Goal: Transaction & Acquisition: Obtain resource

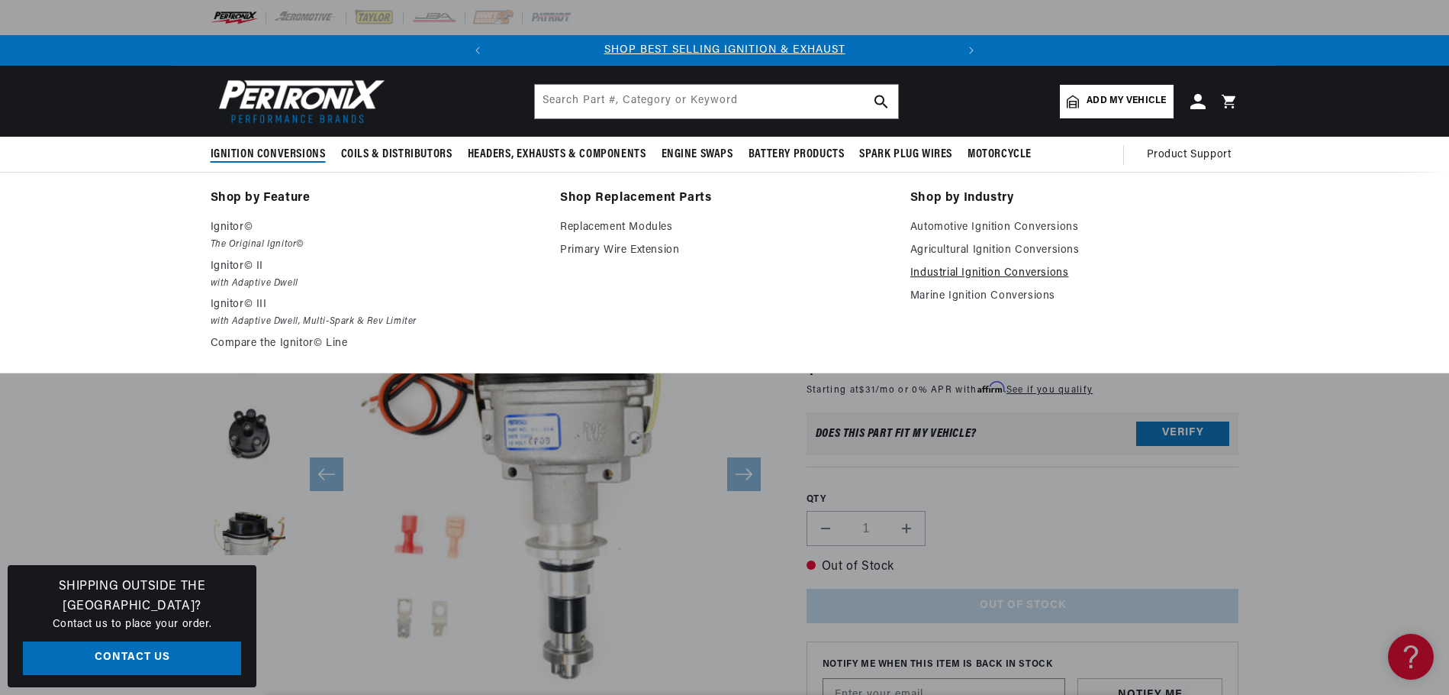
click at [997, 268] on link "Industrial Ignition Conversions" at bounding box center [1075, 273] width 329 height 18
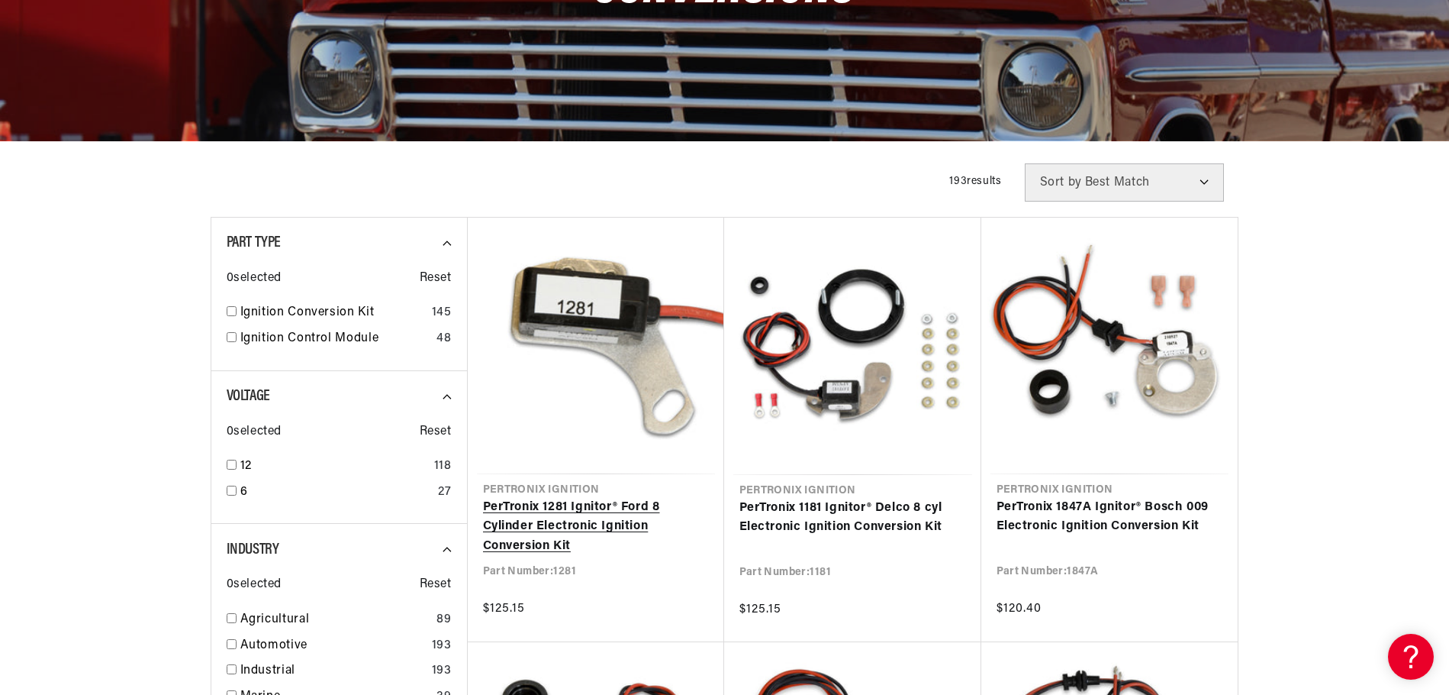
scroll to position [382, 0]
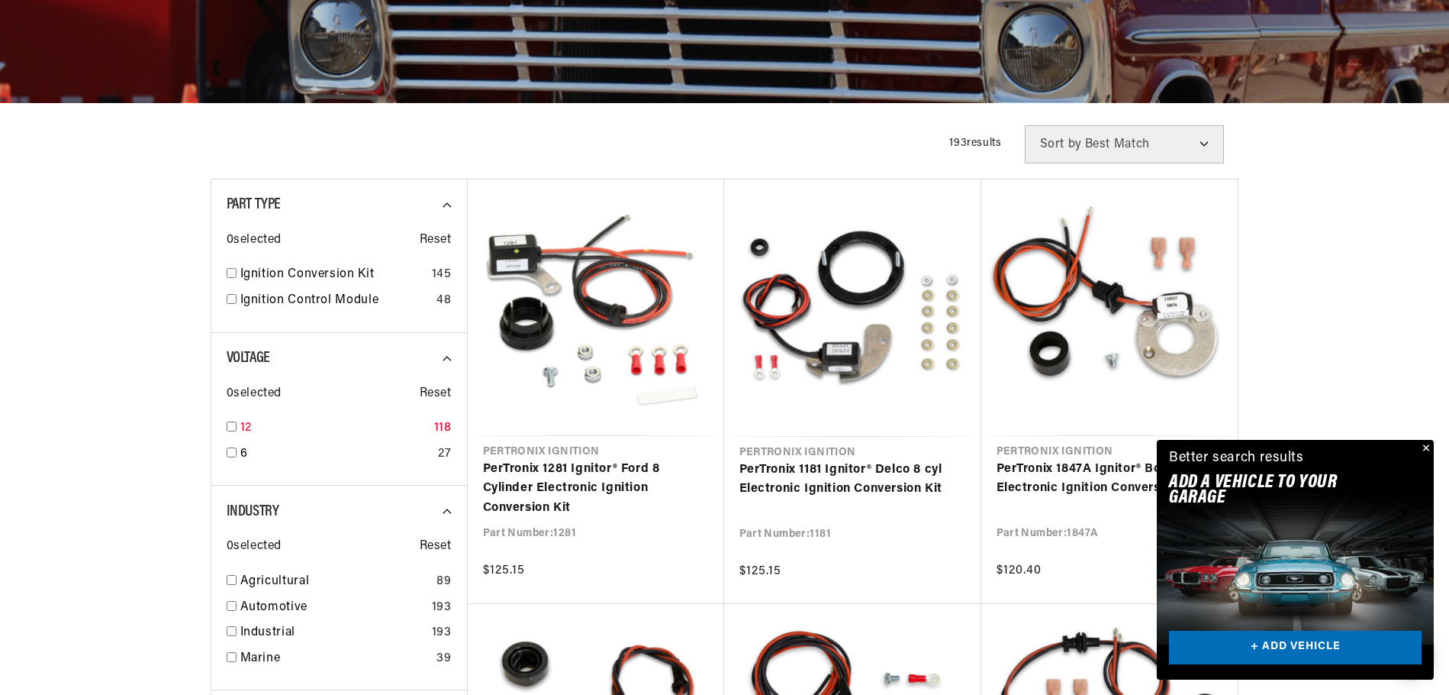
click at [234, 428] on input "checkbox" at bounding box center [232, 426] width 10 height 10
checkbox input "true"
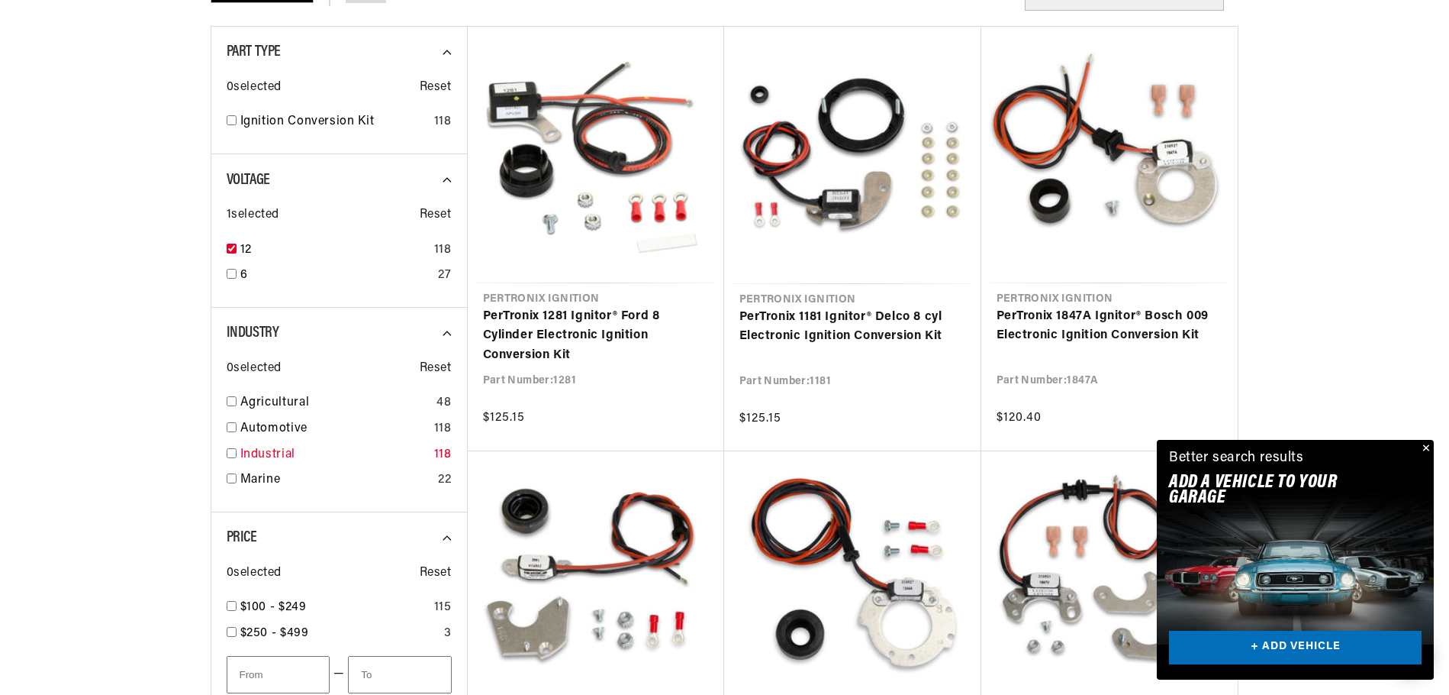
scroll to position [0, 463]
click at [234, 451] on input "checkbox" at bounding box center [232, 453] width 10 height 10
checkbox input "true"
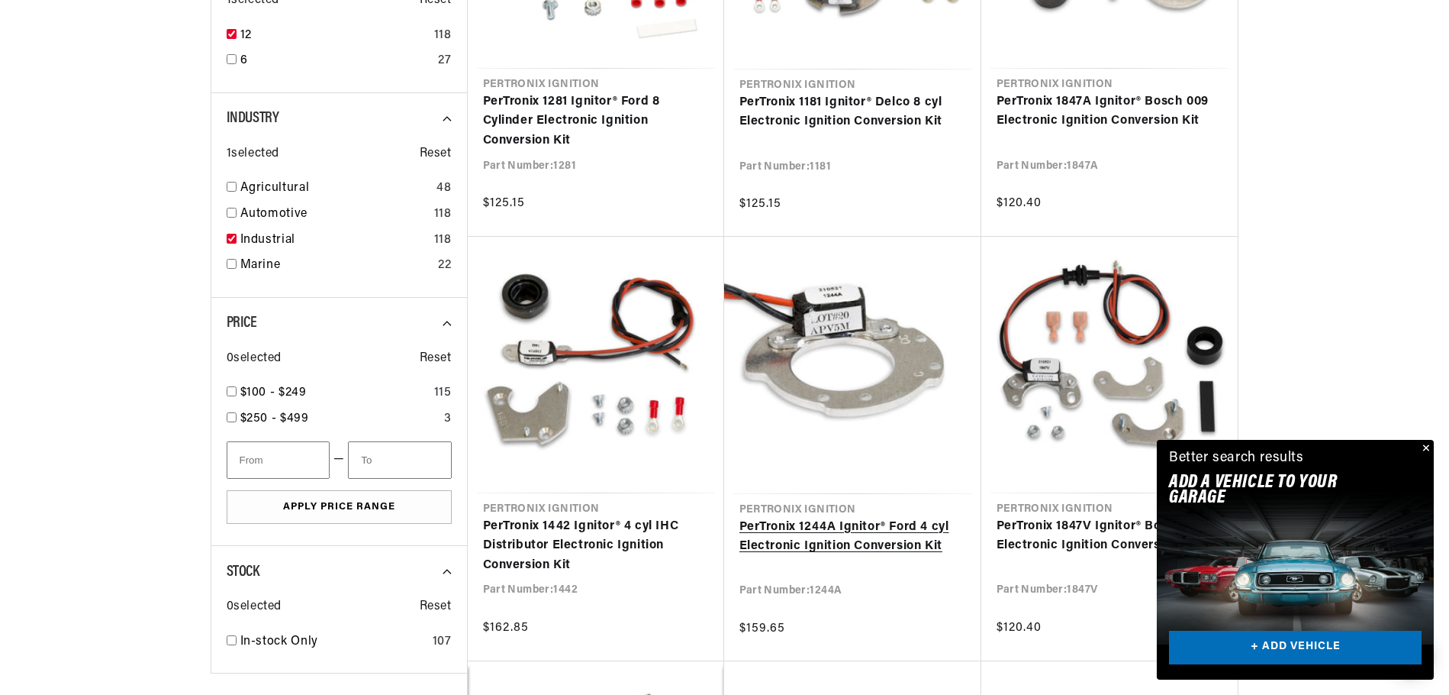
scroll to position [763, 0]
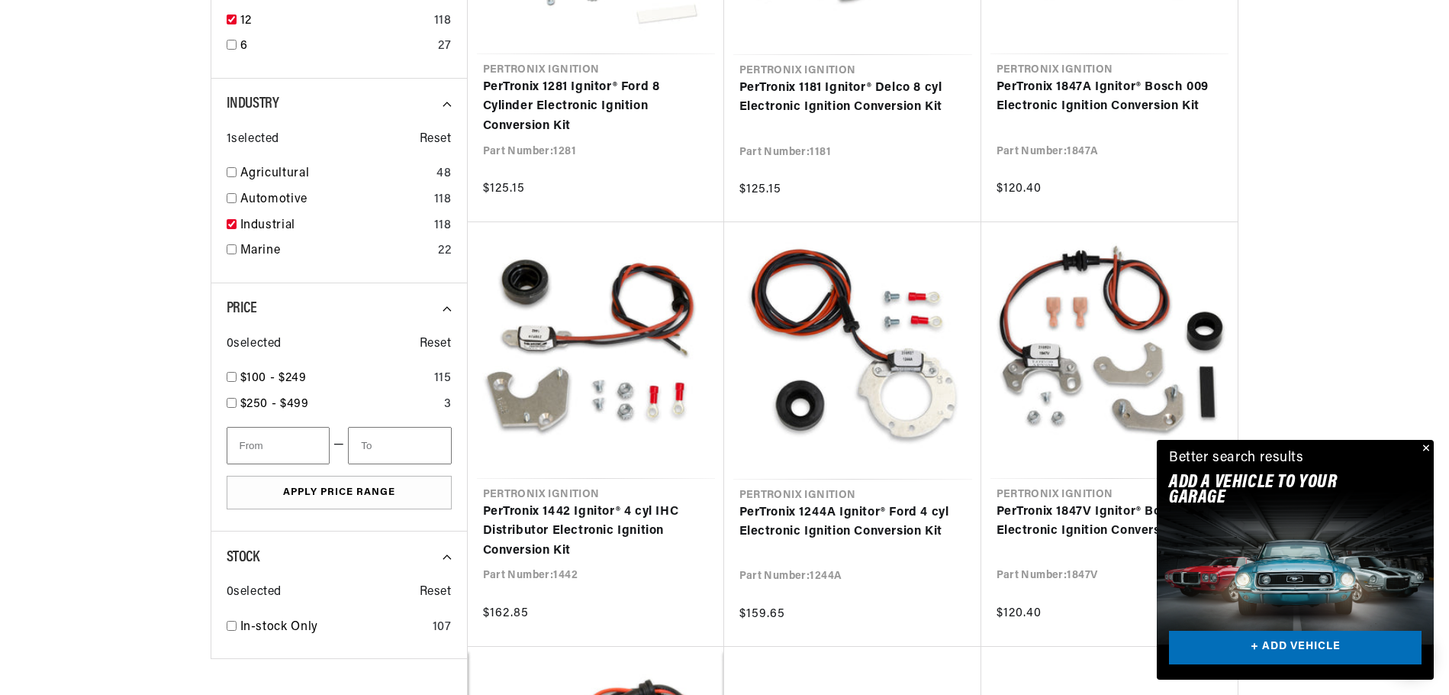
click at [1423, 443] on button "Close" at bounding box center [1425, 449] width 18 height 18
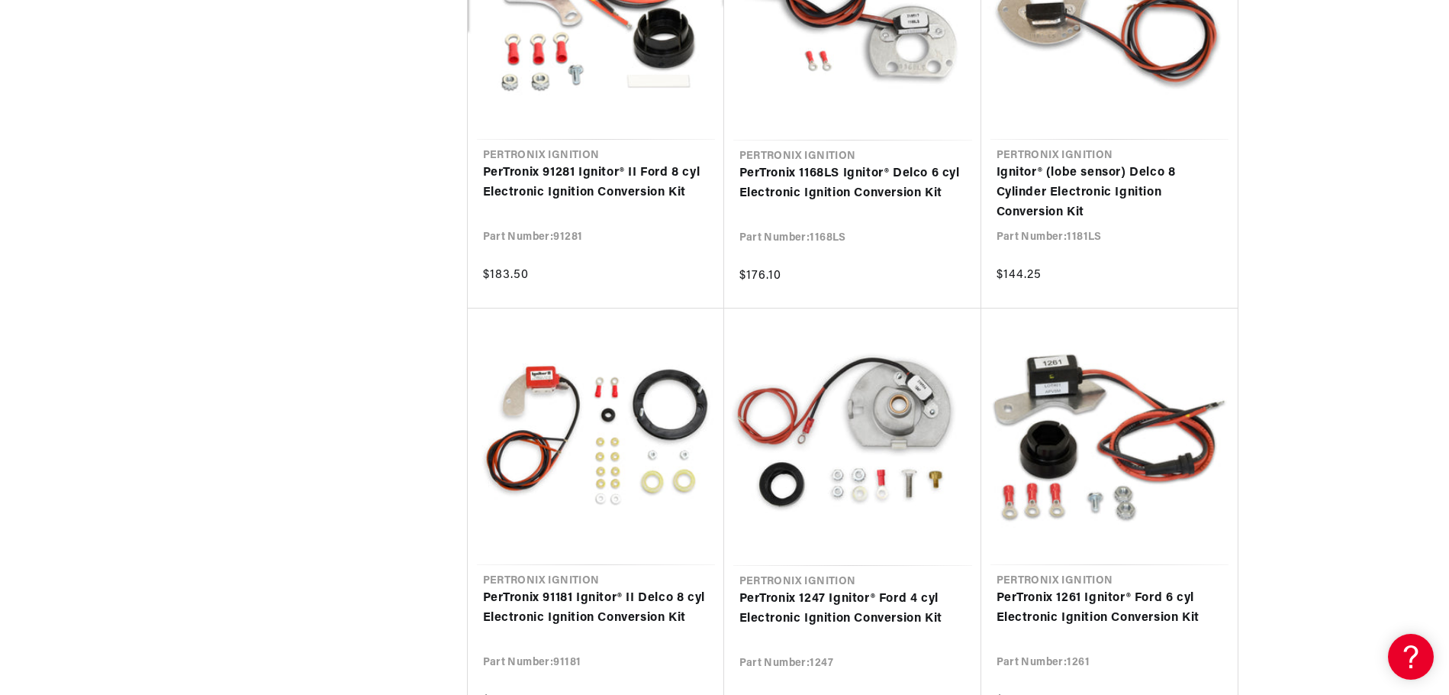
scroll to position [0, 463]
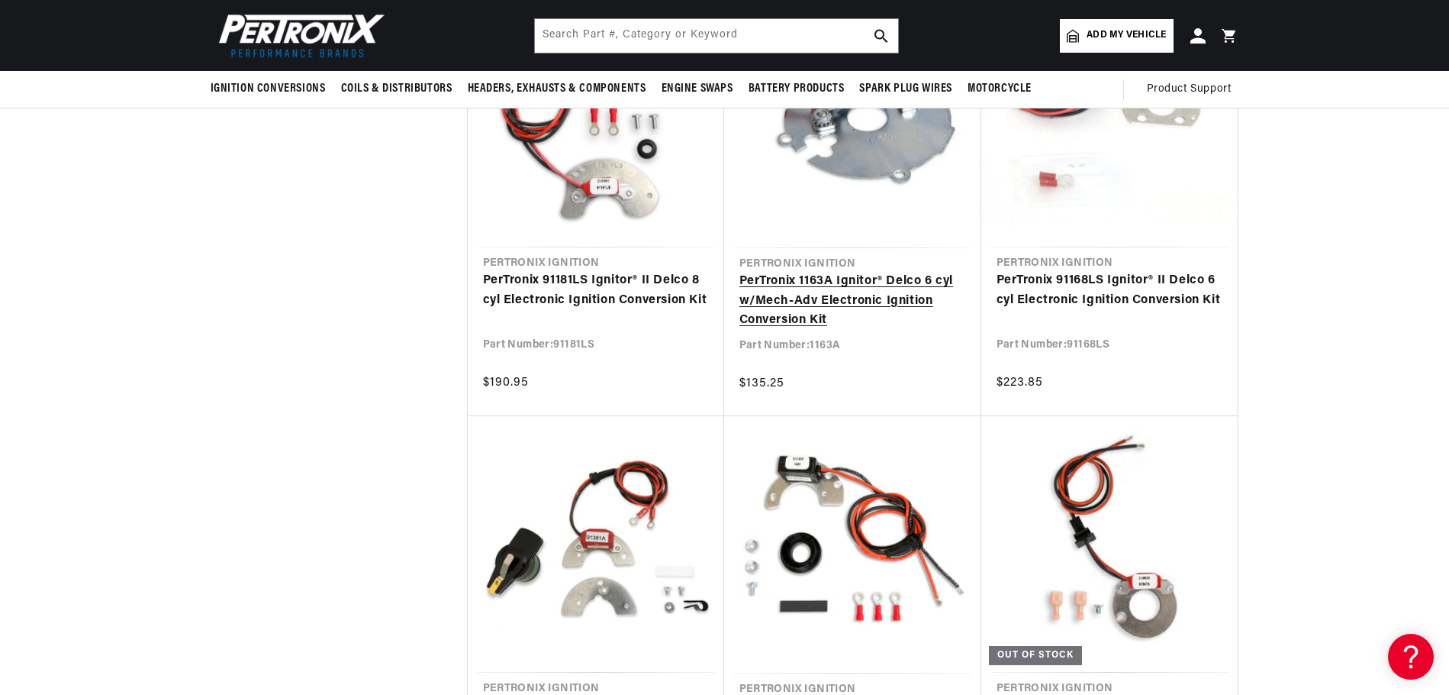
click at [872, 296] on link "PerTronix 1163A Ignitor® Delco 6 cyl w/Mech-Adv Electronic Ignition Conversion …" at bounding box center [853, 301] width 227 height 59
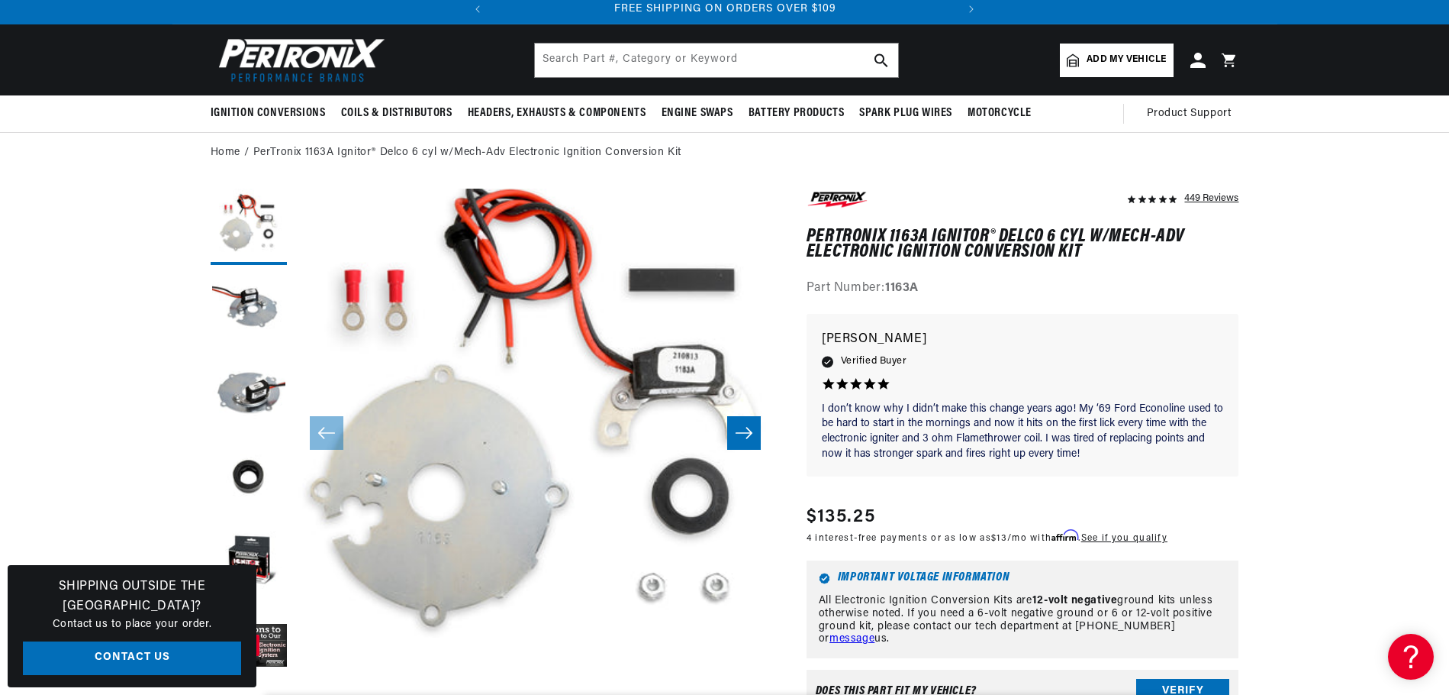
scroll to position [76, 0]
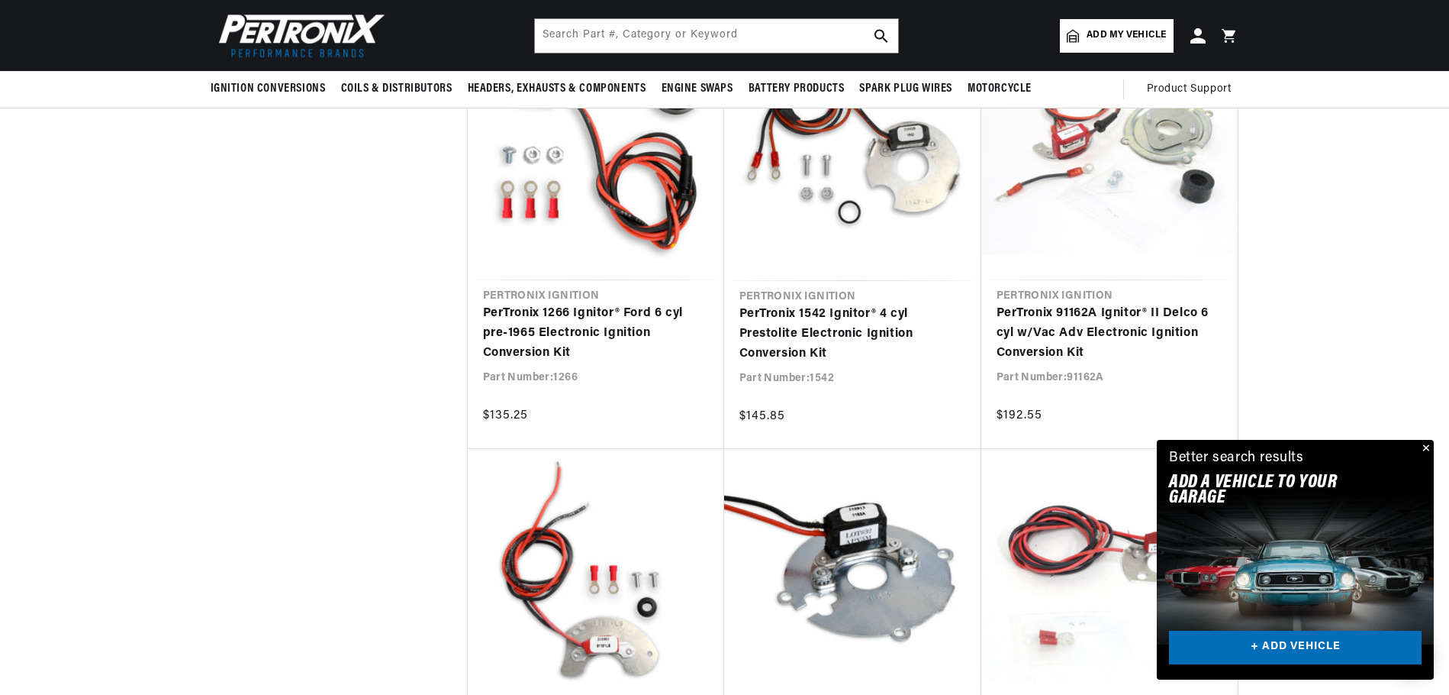
scroll to position [0, 463]
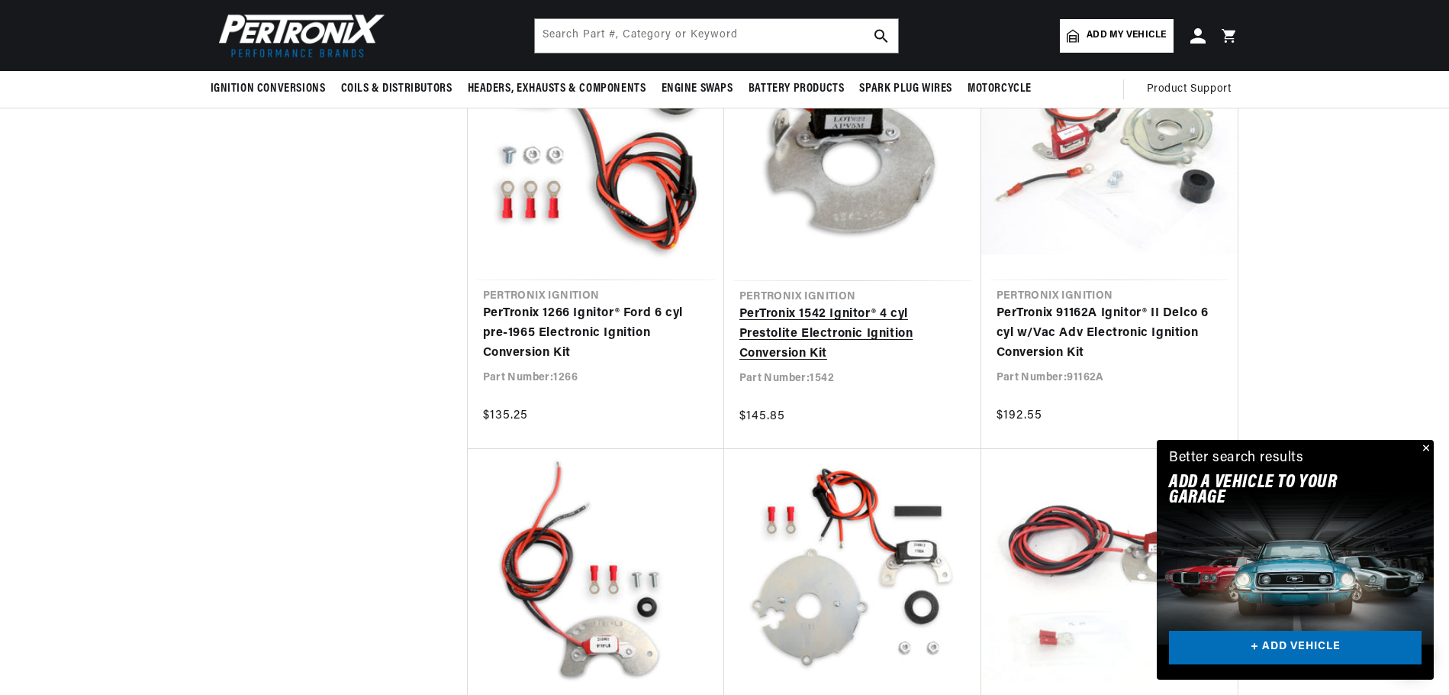
click at [874, 328] on link "PerTronix 1542 Ignitor® 4 cyl Prestolite Electronic Ignition Conversion Kit" at bounding box center [853, 334] width 227 height 59
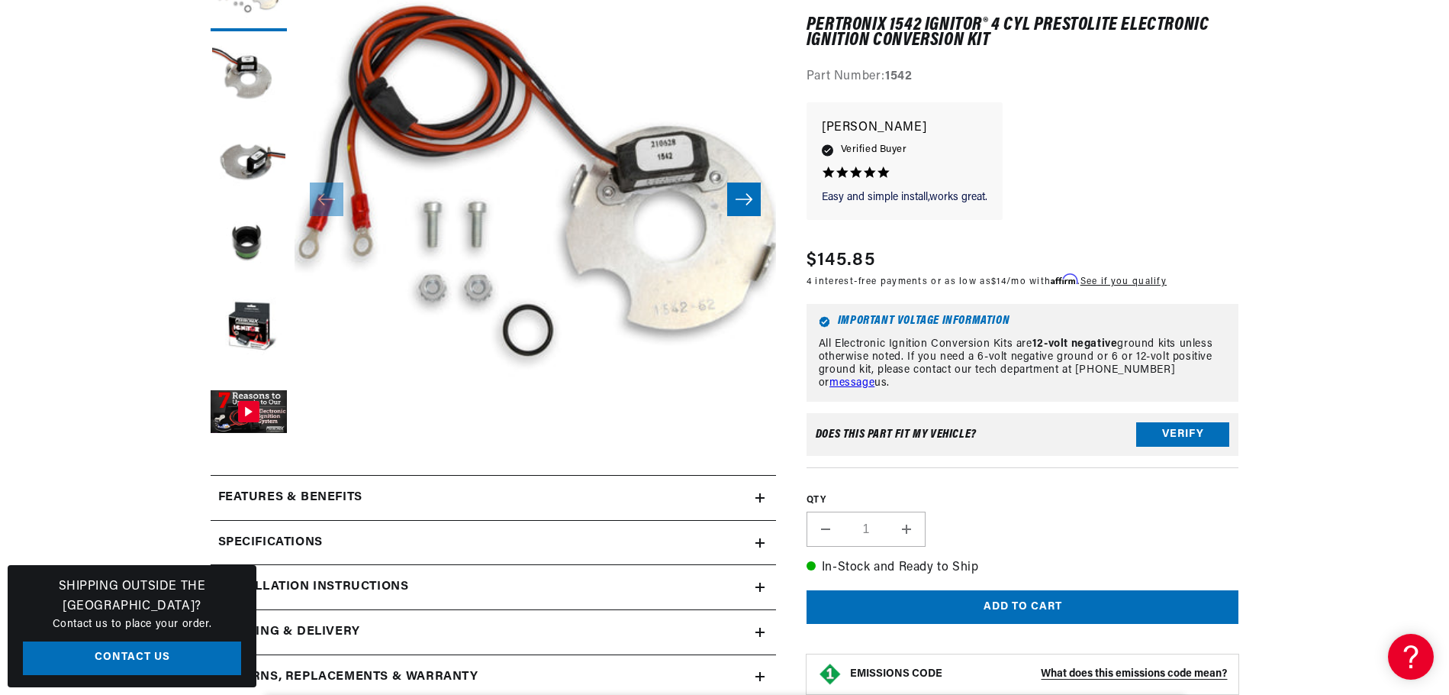
scroll to position [305, 0]
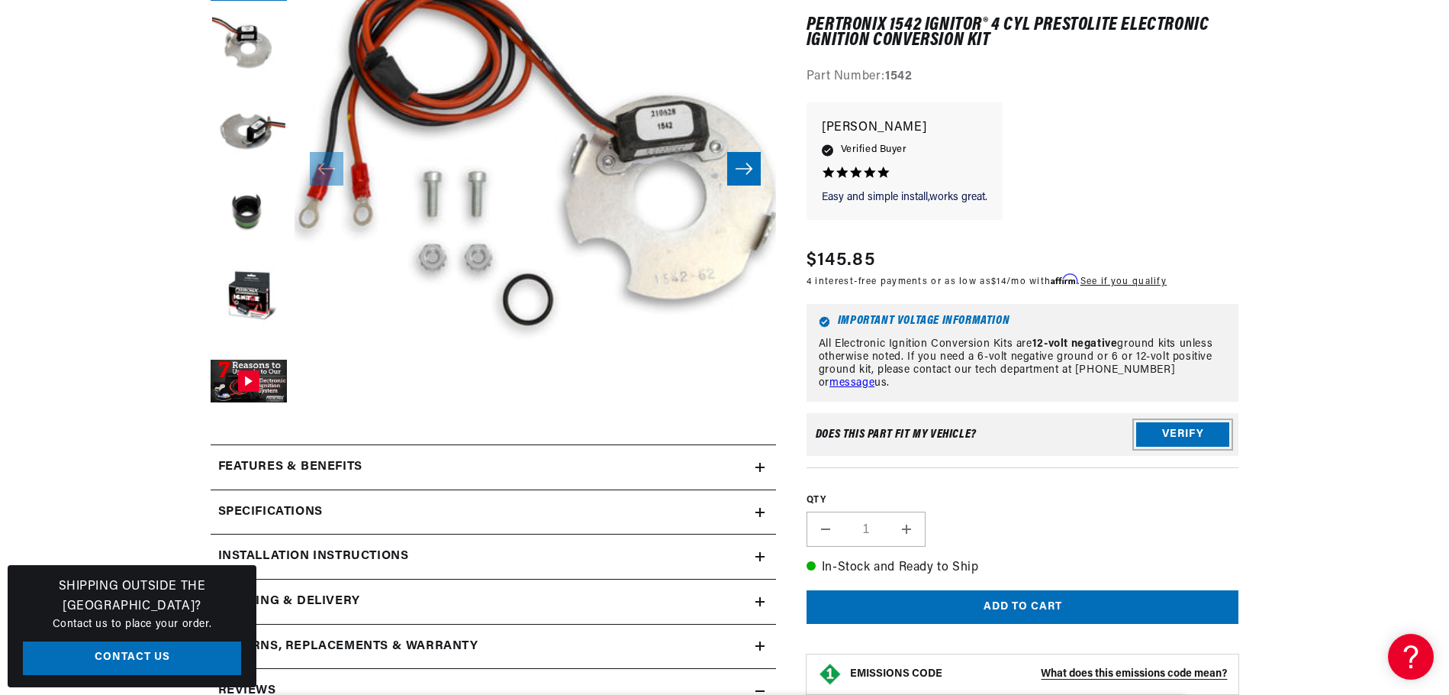
click at [1181, 430] on button "Verify" at bounding box center [1183, 435] width 93 height 24
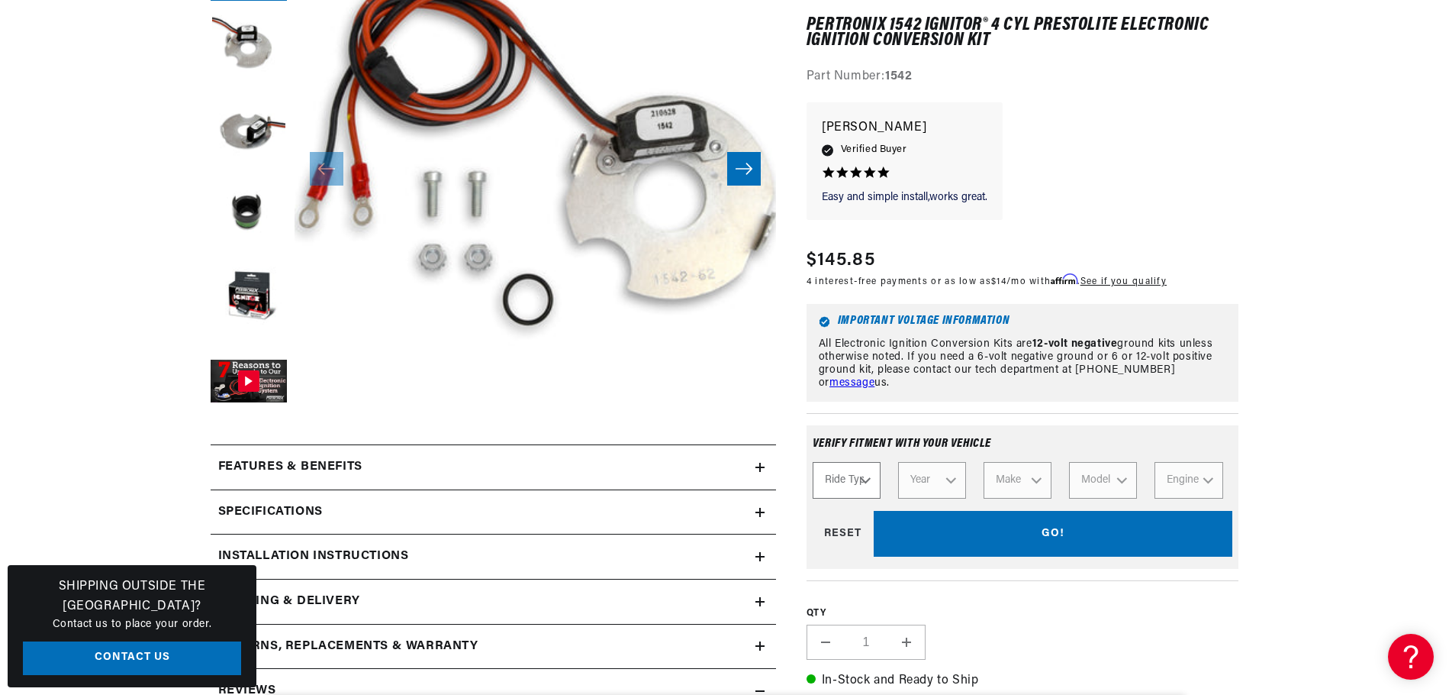
scroll to position [0, 463]
click at [854, 477] on select "Ride Type Automotive Agricultural Industrial Marine Motorcycle" at bounding box center [847, 481] width 68 height 37
select select "Industrial"
click at [813, 463] on select "Ride Type Automotive Agricultural Industrial Marine Motorcycle" at bounding box center [847, 481] width 68 height 37
select select "Industrial"
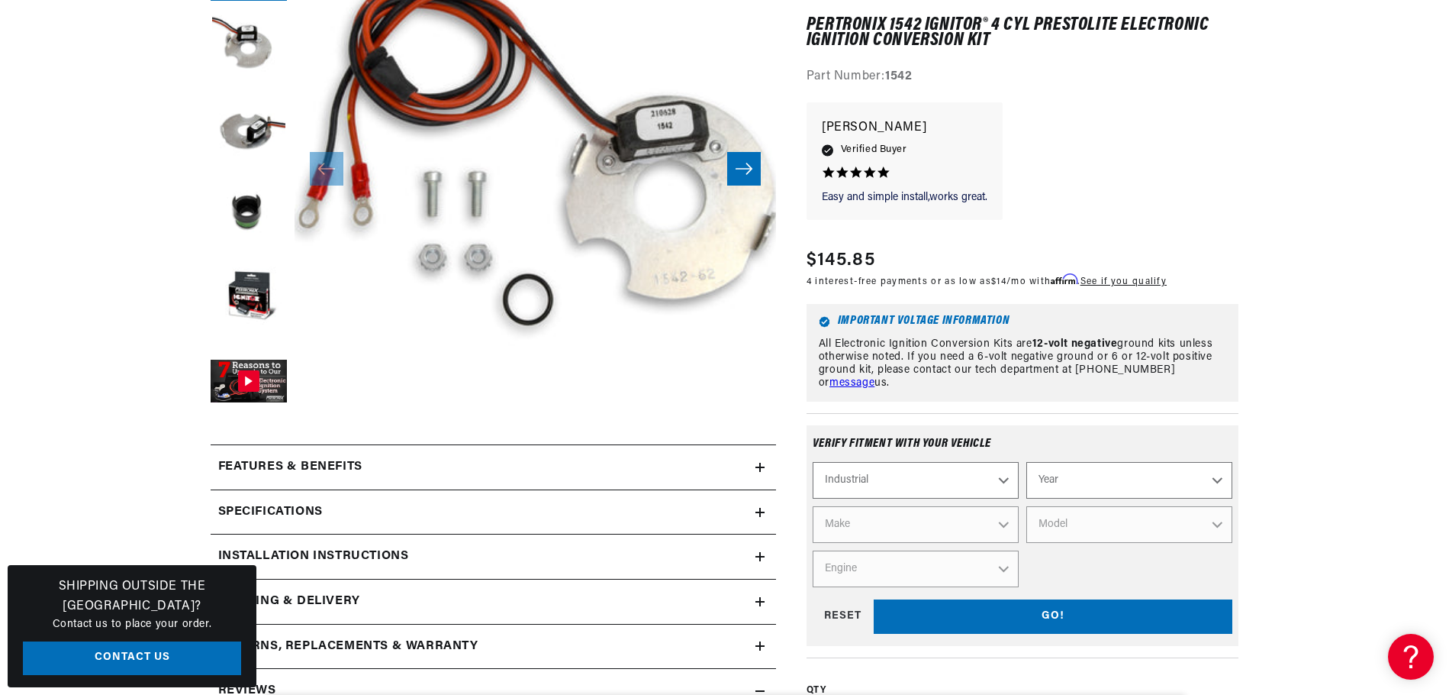
scroll to position [0, 0]
click at [1202, 482] on select "Year 1990 1986 1984 1983 1982 1981 1980 1979 1978 1977 1976 1975 1974 1973 1972…" at bounding box center [1130, 481] width 206 height 37
select select "1976"
click at [1027, 463] on select "Year 1990 1986 1984 1983 1982 1981 1980 1979 1978 1977 1976 1975 1974 1973 1972…" at bounding box center [1130, 481] width 206 height 37
select select "1976"
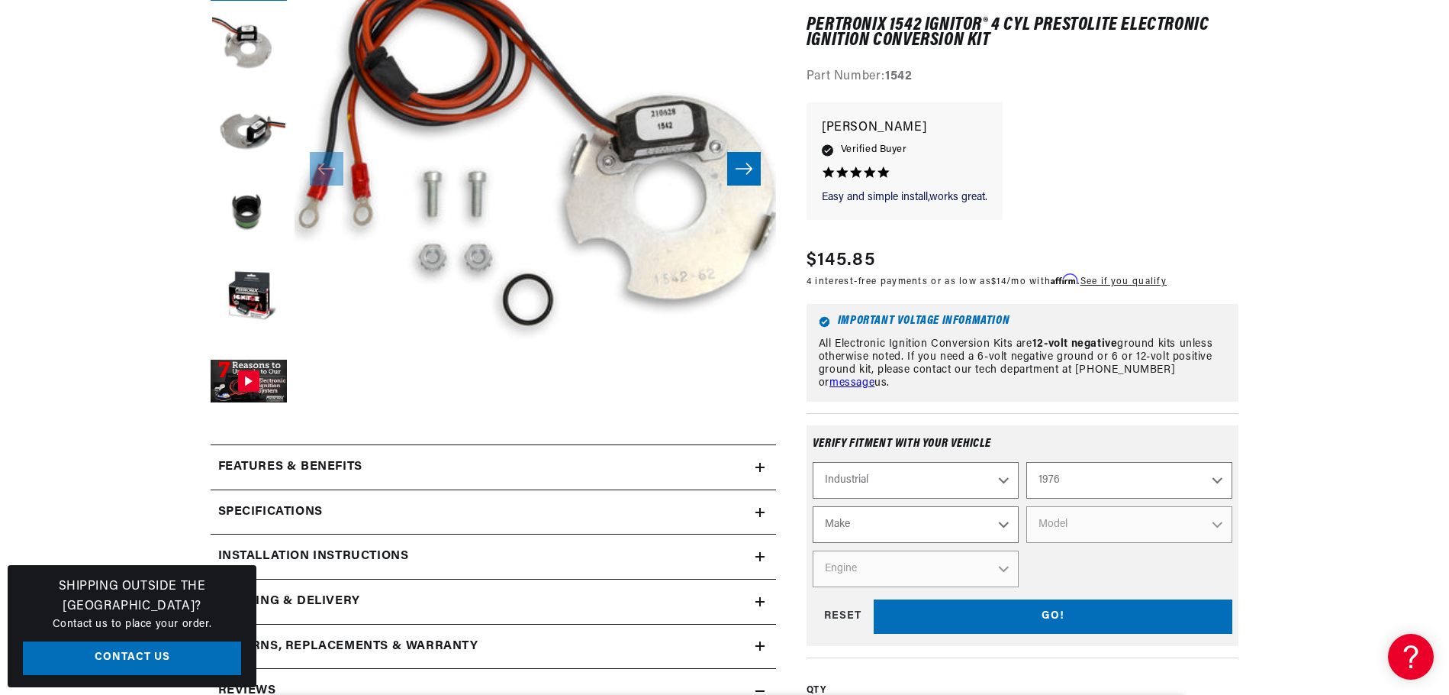
click at [981, 527] on select "Make Allis Chalmers Caterpillar Eaton, Yale, Towne Ford Towmotor White" at bounding box center [916, 525] width 206 height 37
click at [988, 482] on select "Automotive Agricultural Industrial Marine Motorcycle" at bounding box center [916, 481] width 206 height 37
click at [813, 463] on select "Automotive Agricultural Industrial Marine Motorcycle" at bounding box center [916, 481] width 206 height 37
select select "Agricultural"
click at [1143, 488] on select "Year 1970 1965 1964 1960 1959 1958 1957 1939 1938 1937" at bounding box center [1130, 481] width 206 height 37
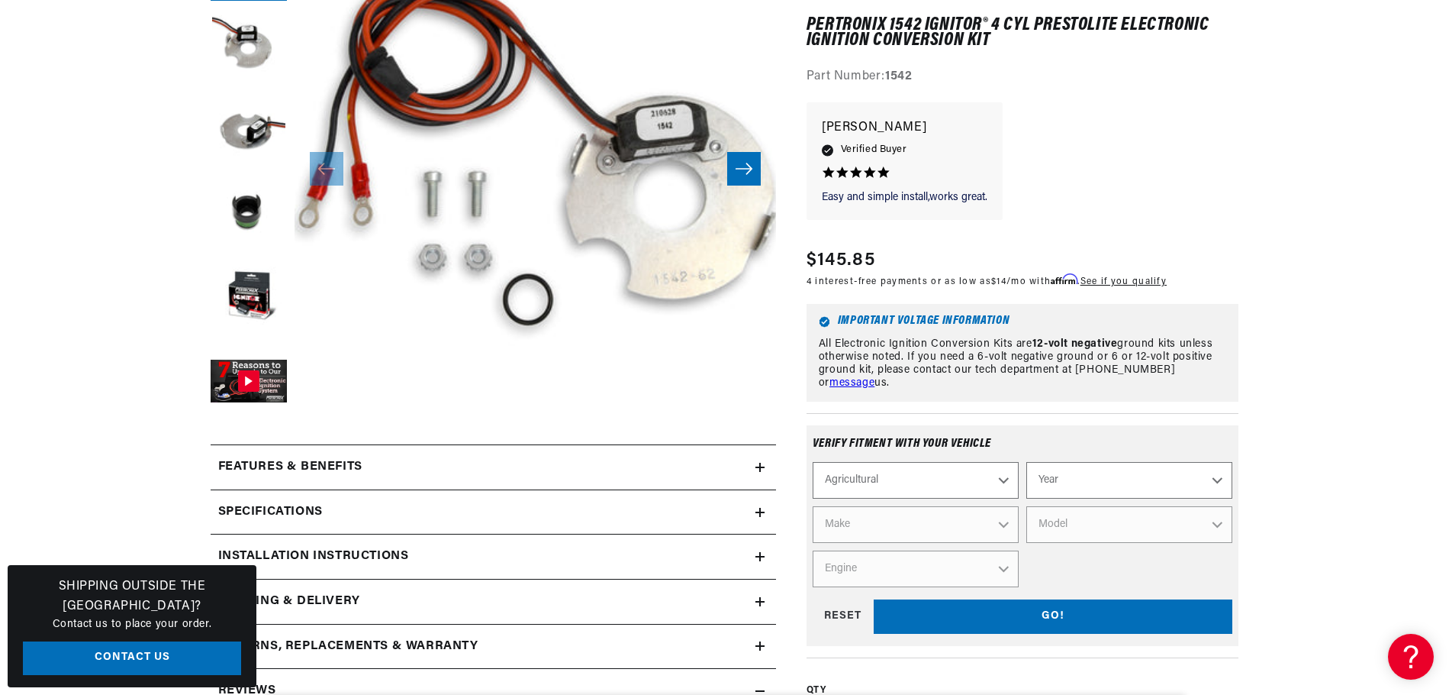
scroll to position [0, 463]
drag, startPoint x: 1171, startPoint y: 488, endPoint x: 1164, endPoint y: 485, distance: 7.9
click at [1170, 488] on select "Year 1970 1965 1964 1960 1959 1958 1957 1939 1938 1937" at bounding box center [1130, 481] width 206 height 37
select select "1970"
click at [1027, 463] on select "Year 1970 1965 1964 1960 1959 1958 1957 1939 1938 1937" at bounding box center [1130, 481] width 206 height 37
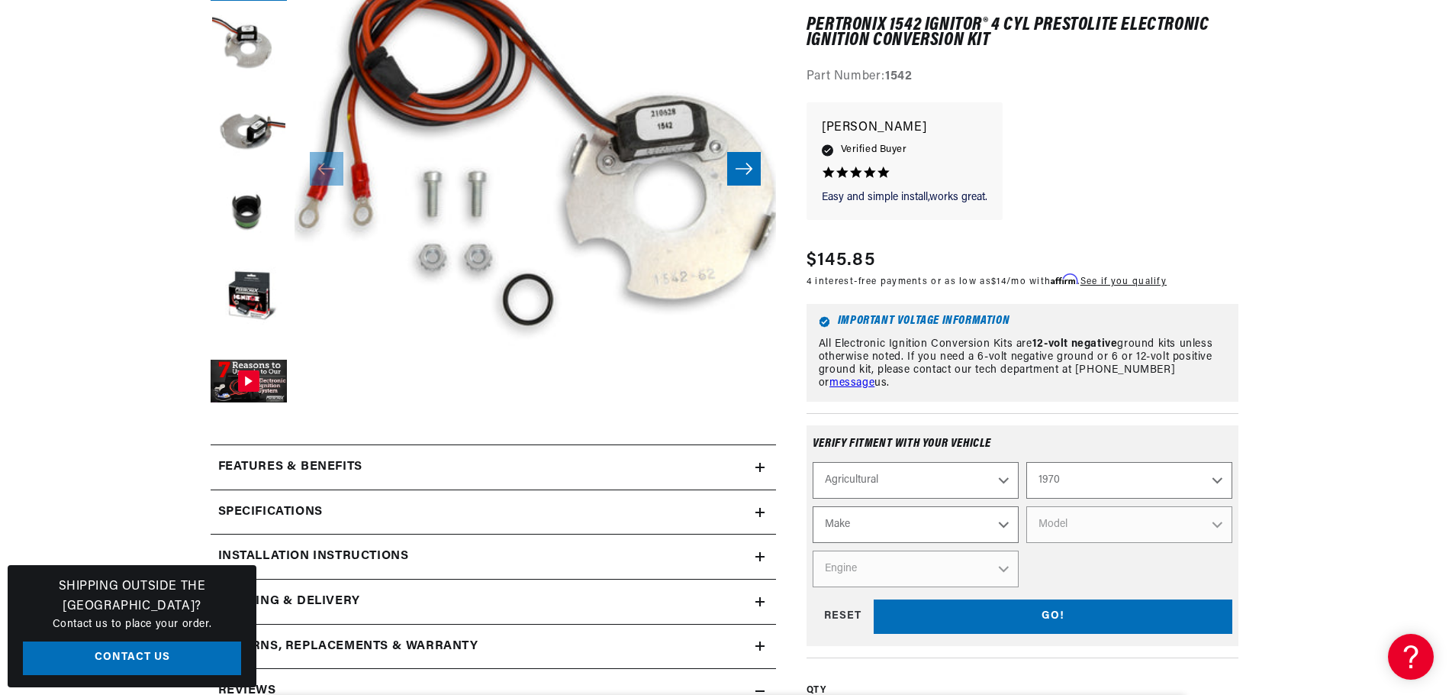
scroll to position [0, 44]
click at [973, 516] on select "Make International Harvester" at bounding box center [916, 525] width 206 height 37
click at [1197, 479] on select "1970 1965 1964 1960 1959 1958 1957 1939 1938 1937" at bounding box center [1130, 481] width 206 height 37
click at [1027, 463] on select "1970 1965 1964 1960 1959 1958 1957 1939 1938 1937" at bounding box center [1130, 481] width 206 height 37
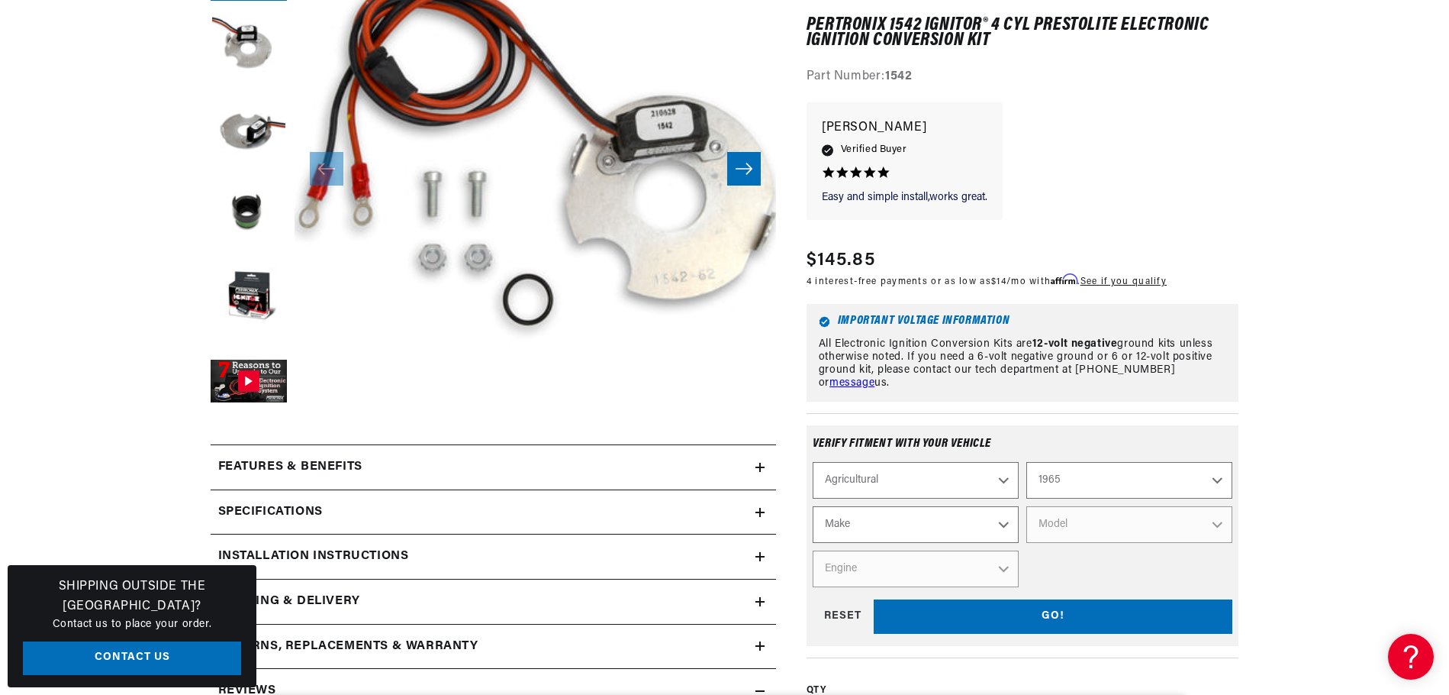
click at [957, 524] on select "Make Ford" at bounding box center [916, 525] width 206 height 37
click at [1145, 485] on select "1970 1965 1964 1960 1959 1958 1957 1939 1938 1937" at bounding box center [1130, 481] width 206 height 37
click at [1027, 463] on select "1970 1965 1964 1960 1959 1958 1957 1939 1938 1937" at bounding box center [1130, 481] width 206 height 37
select select "1970"
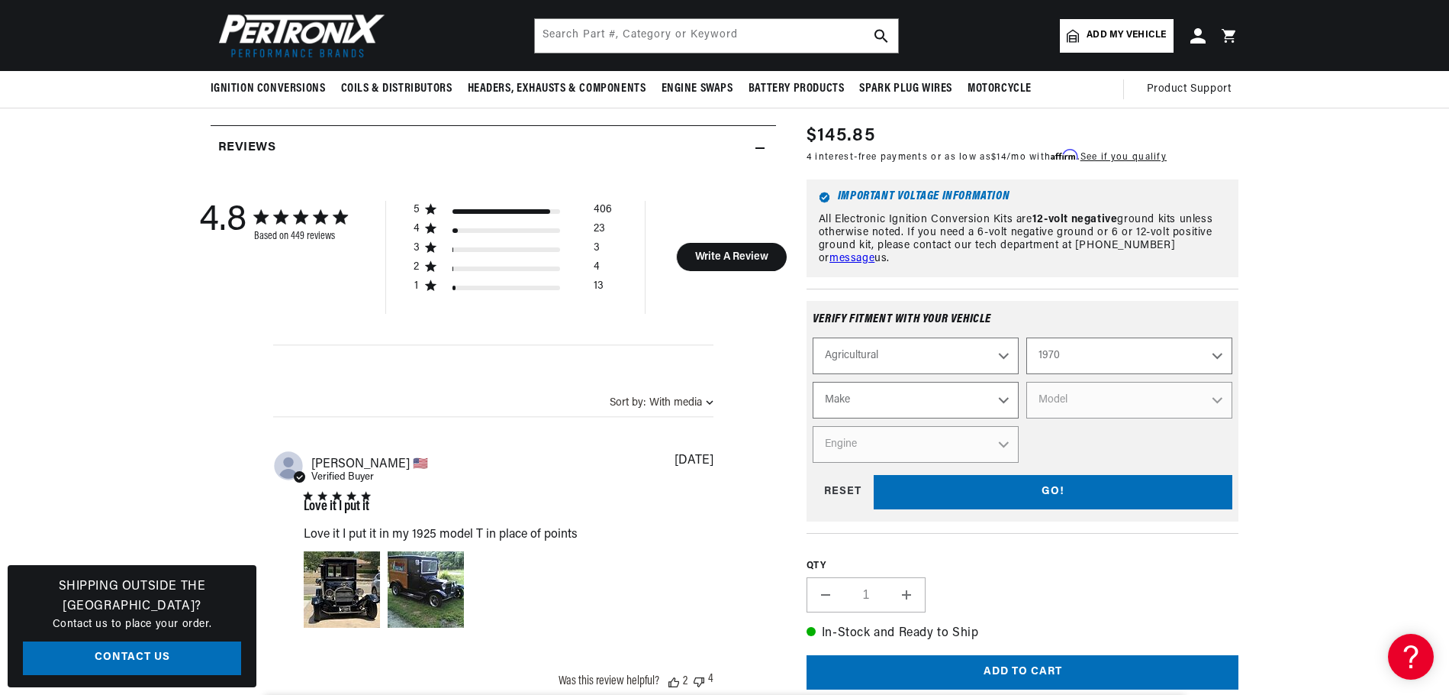
scroll to position [840, 0]
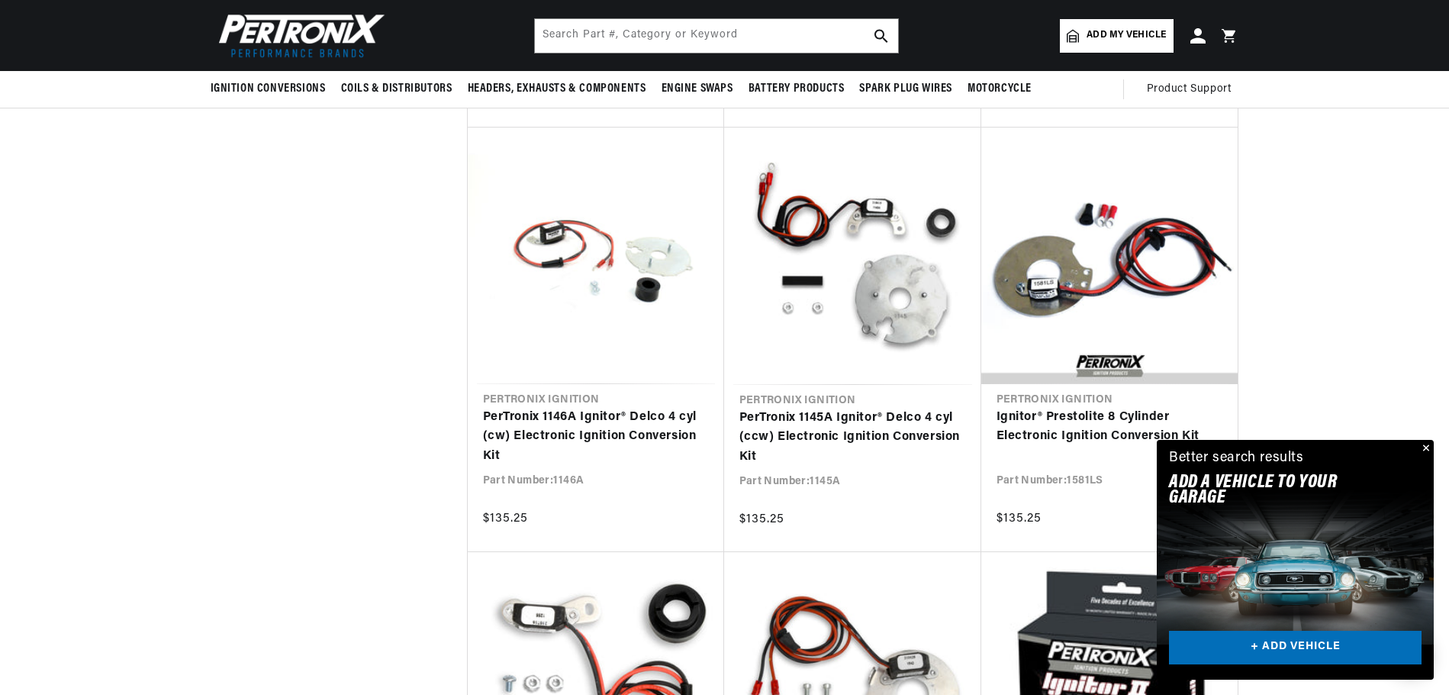
scroll to position [2977, 0]
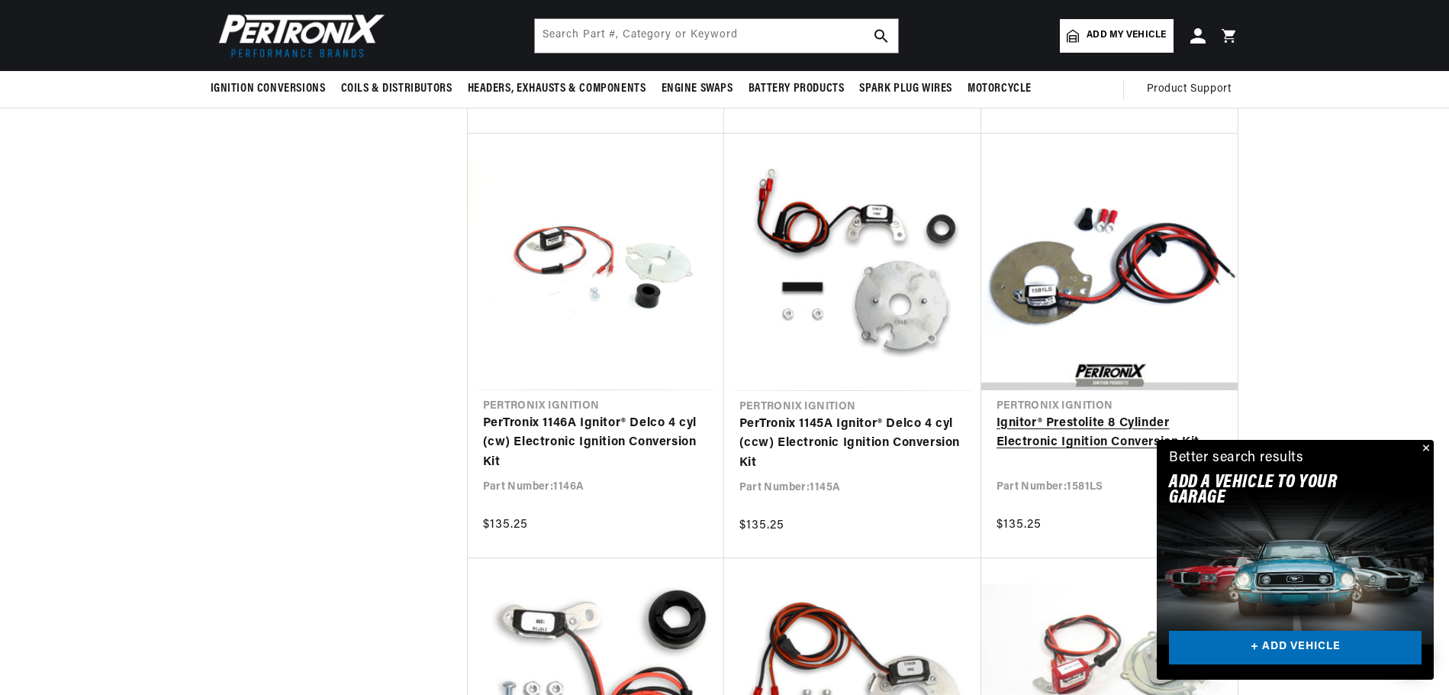
click at [1060, 431] on link "Ignitor® Prestolite 8 Cylinder Electronic Ignition Conversion Kit" at bounding box center [1110, 433] width 226 height 39
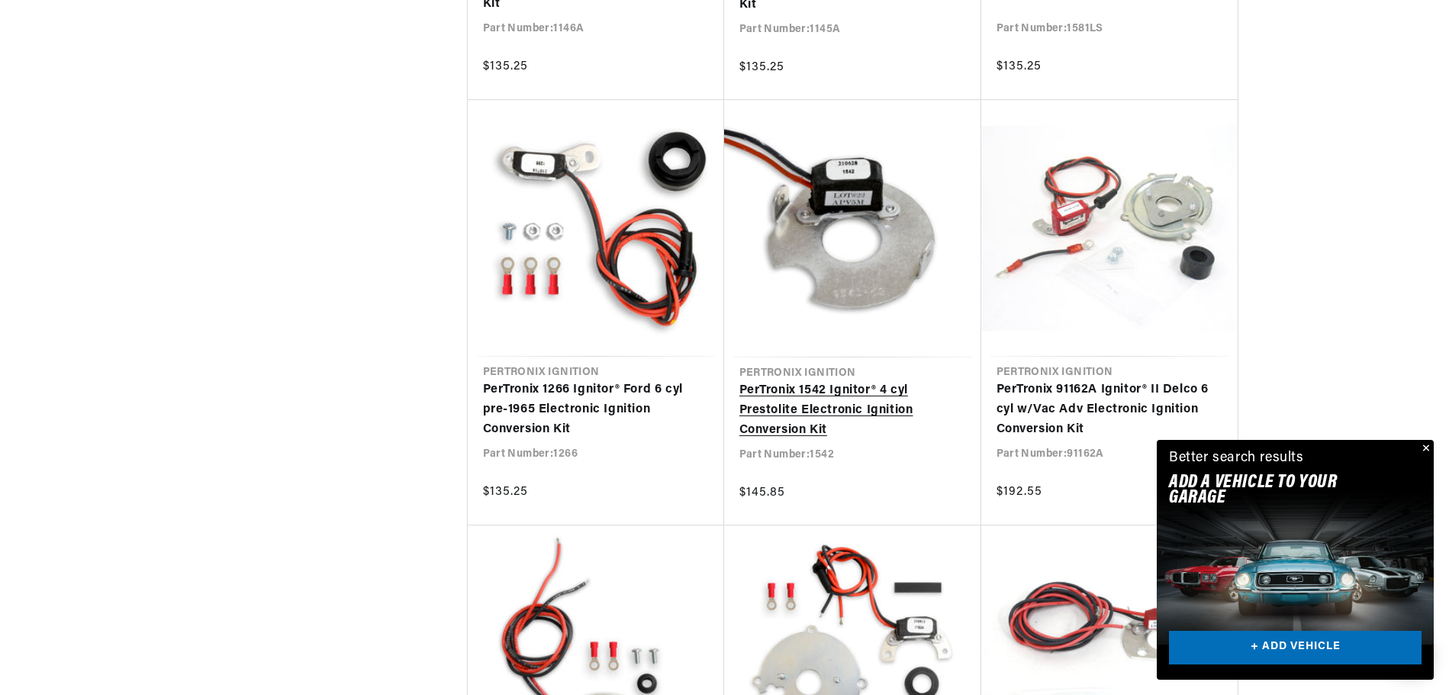
scroll to position [0, 463]
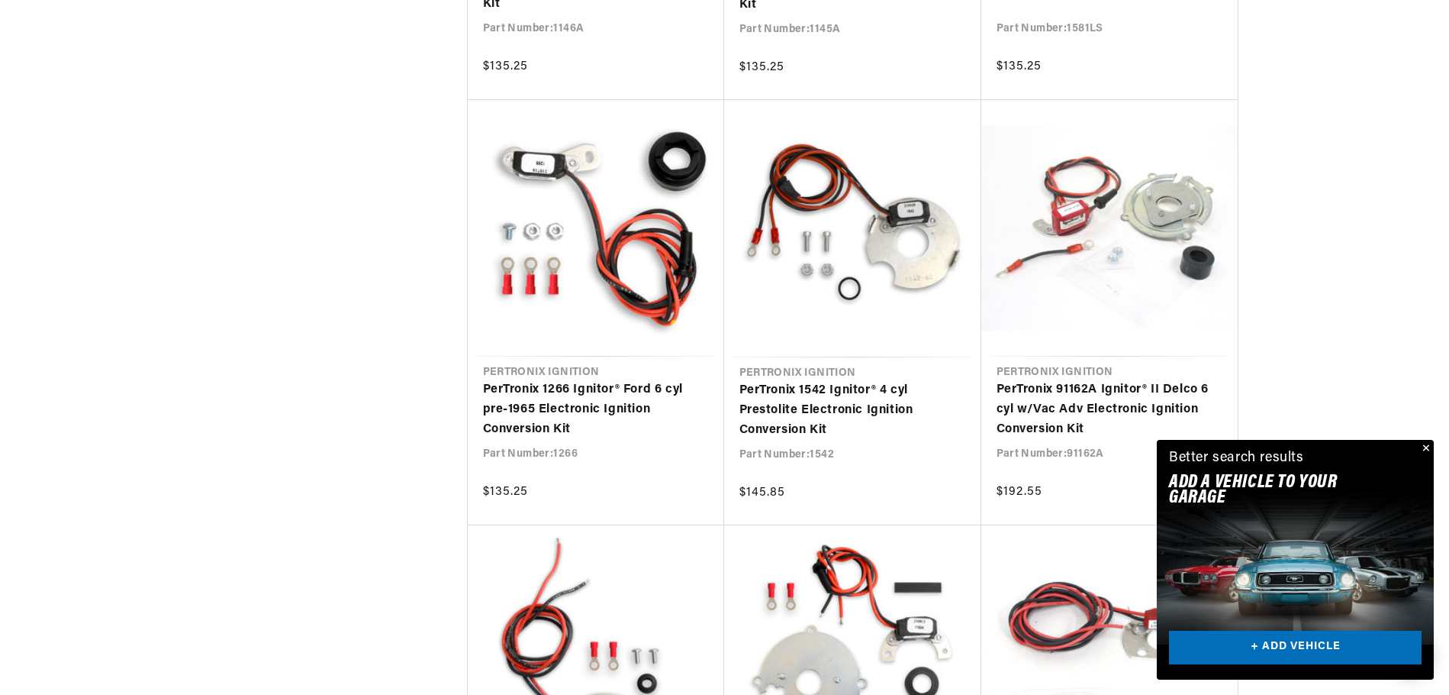
click at [1424, 445] on button "Close" at bounding box center [1425, 449] width 18 height 18
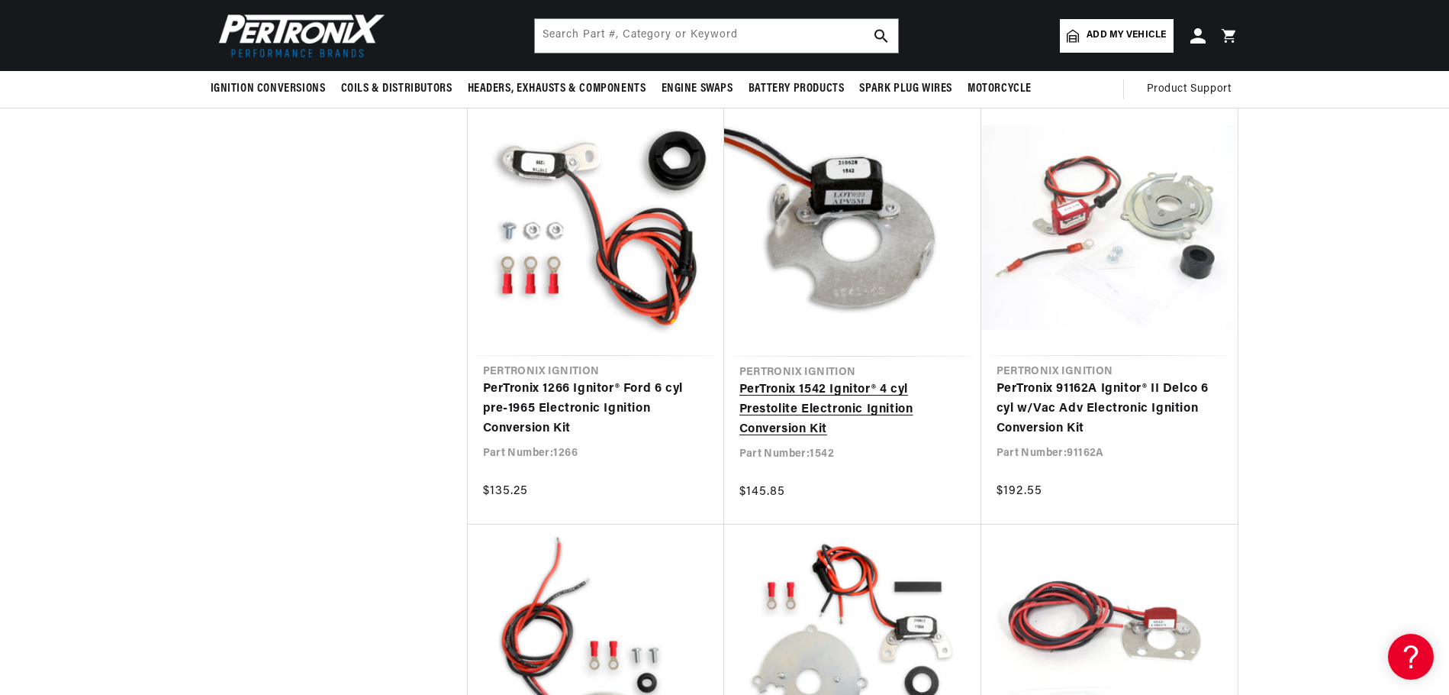
scroll to position [3435, 0]
click at [850, 410] on link "PerTronix 1542 Ignitor® 4 cyl Prestolite Electronic Ignition Conversion Kit" at bounding box center [853, 410] width 227 height 59
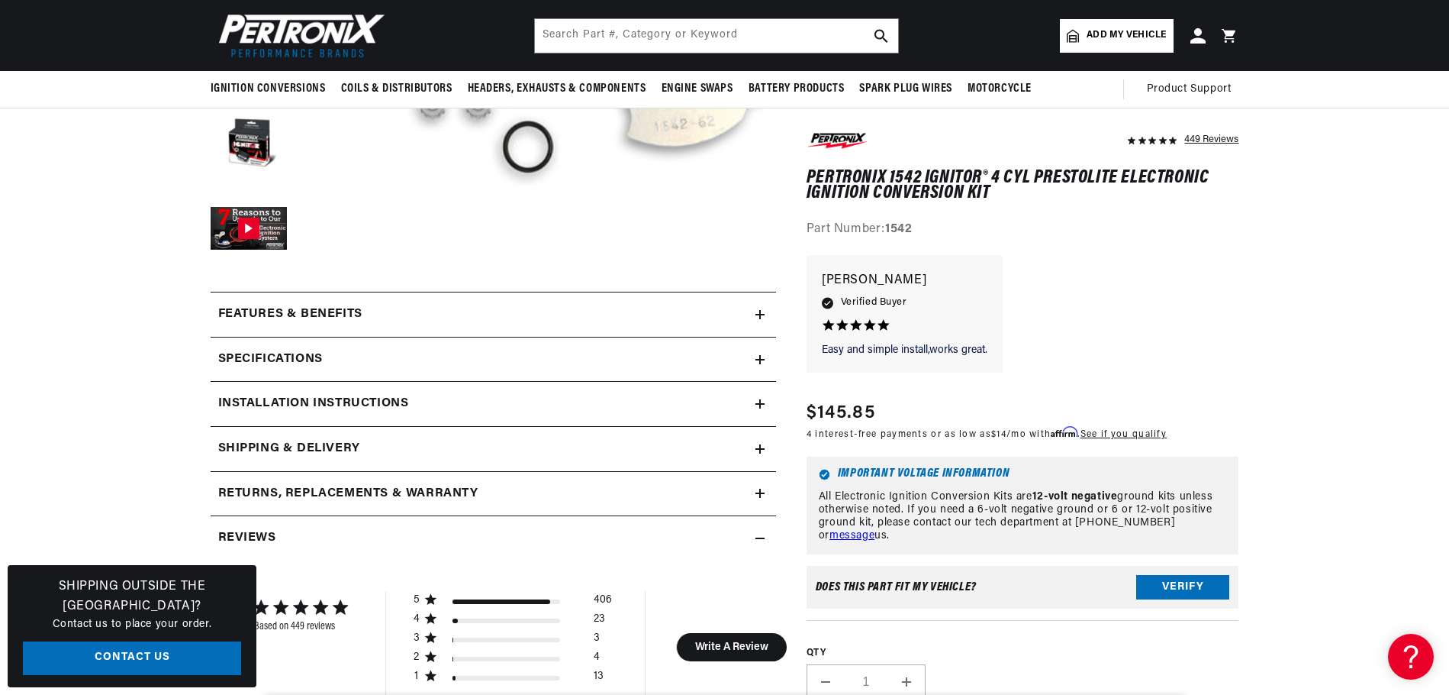
scroll to position [0, 463]
click at [763, 404] on icon at bounding box center [760, 404] width 9 height 0
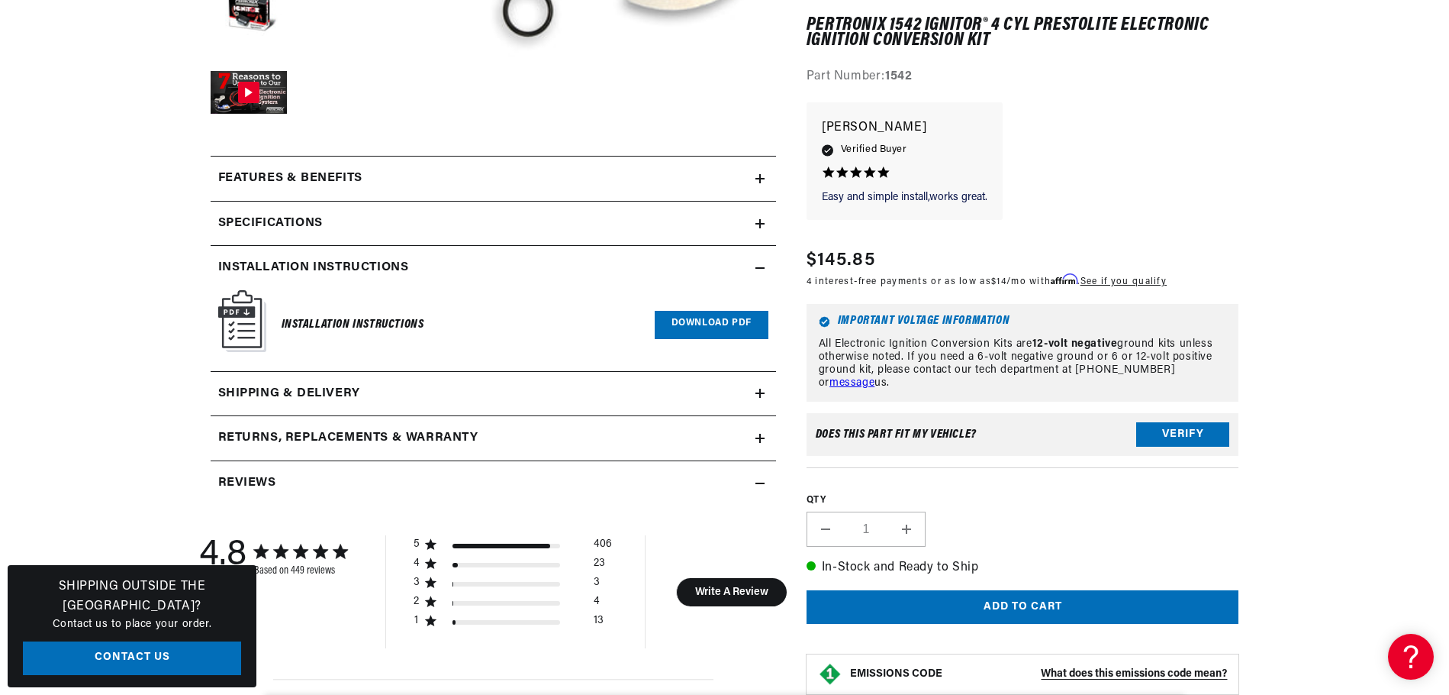
scroll to position [611, 0]
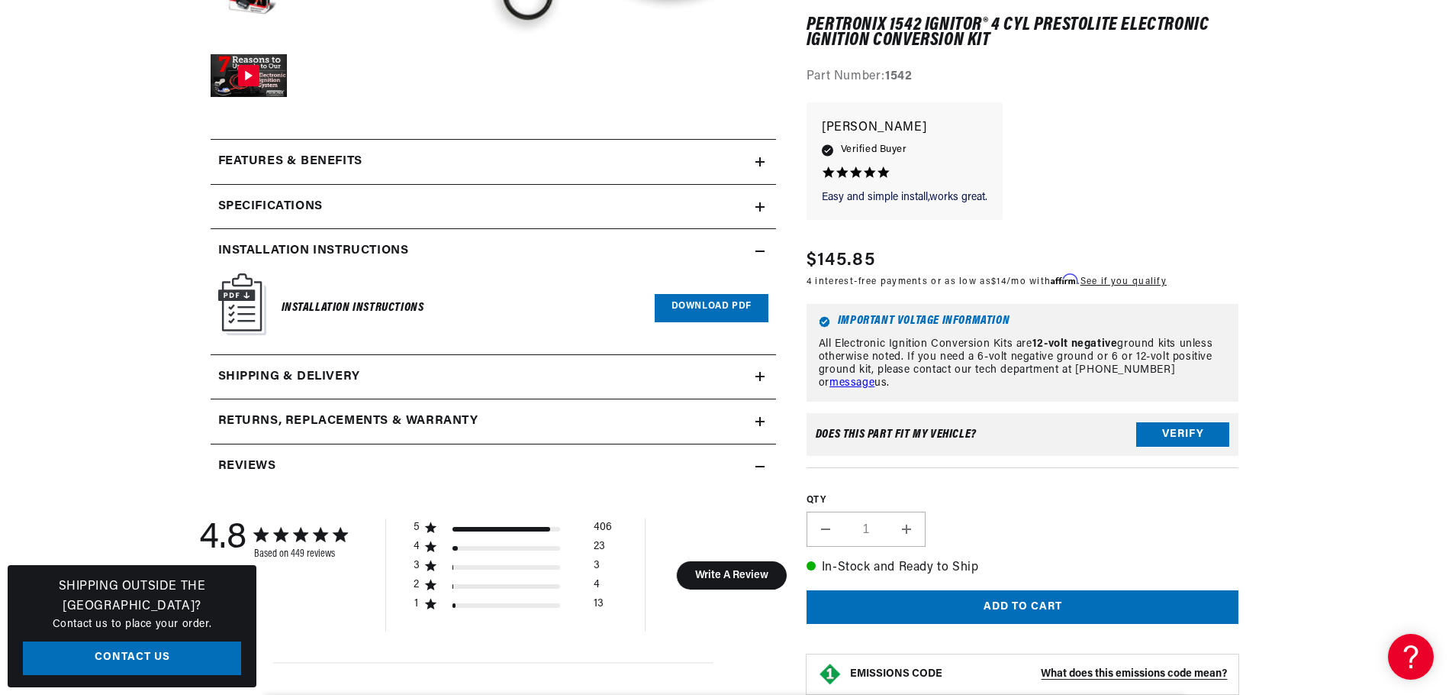
click at [692, 311] on link "Download PDF" at bounding box center [712, 308] width 114 height 28
